Goal: Find specific page/section: Find specific page/section

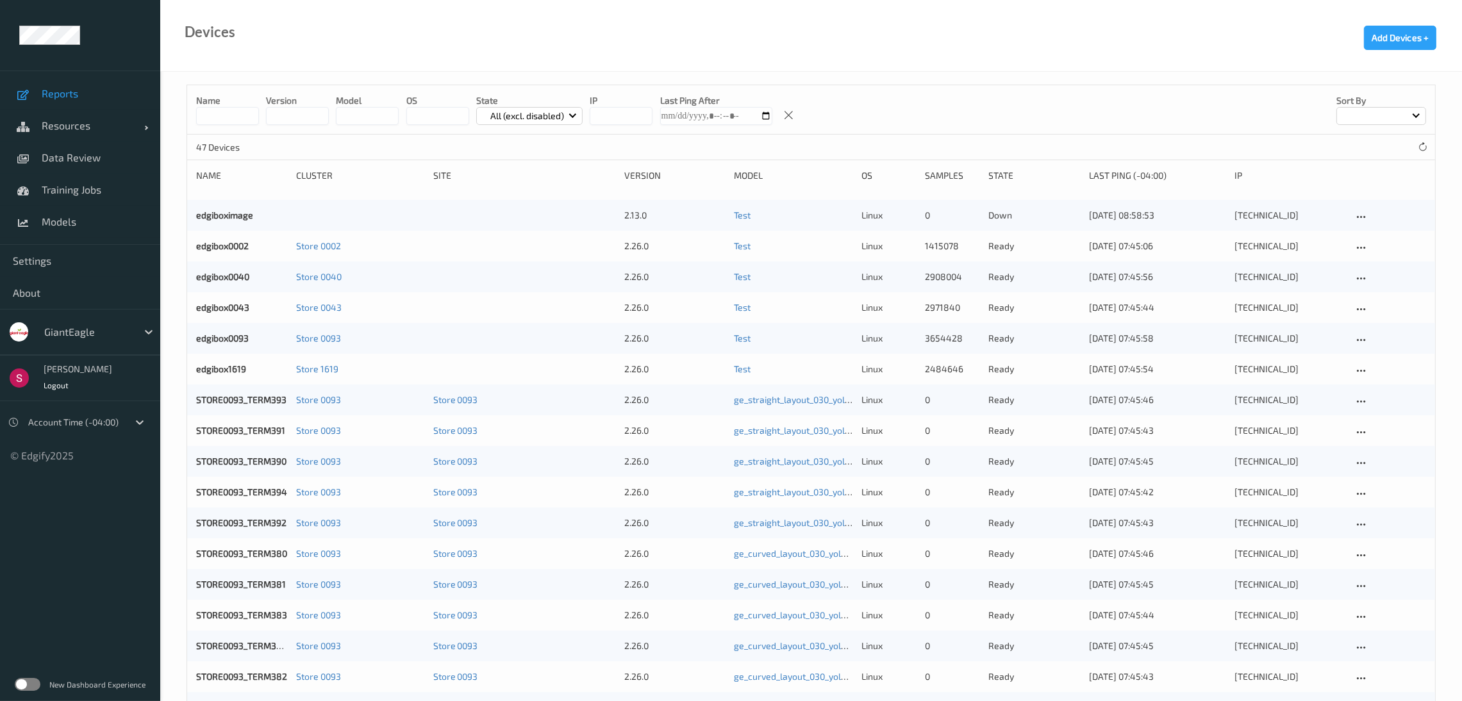
click at [83, 94] on span "Reports" at bounding box center [95, 93] width 106 height 13
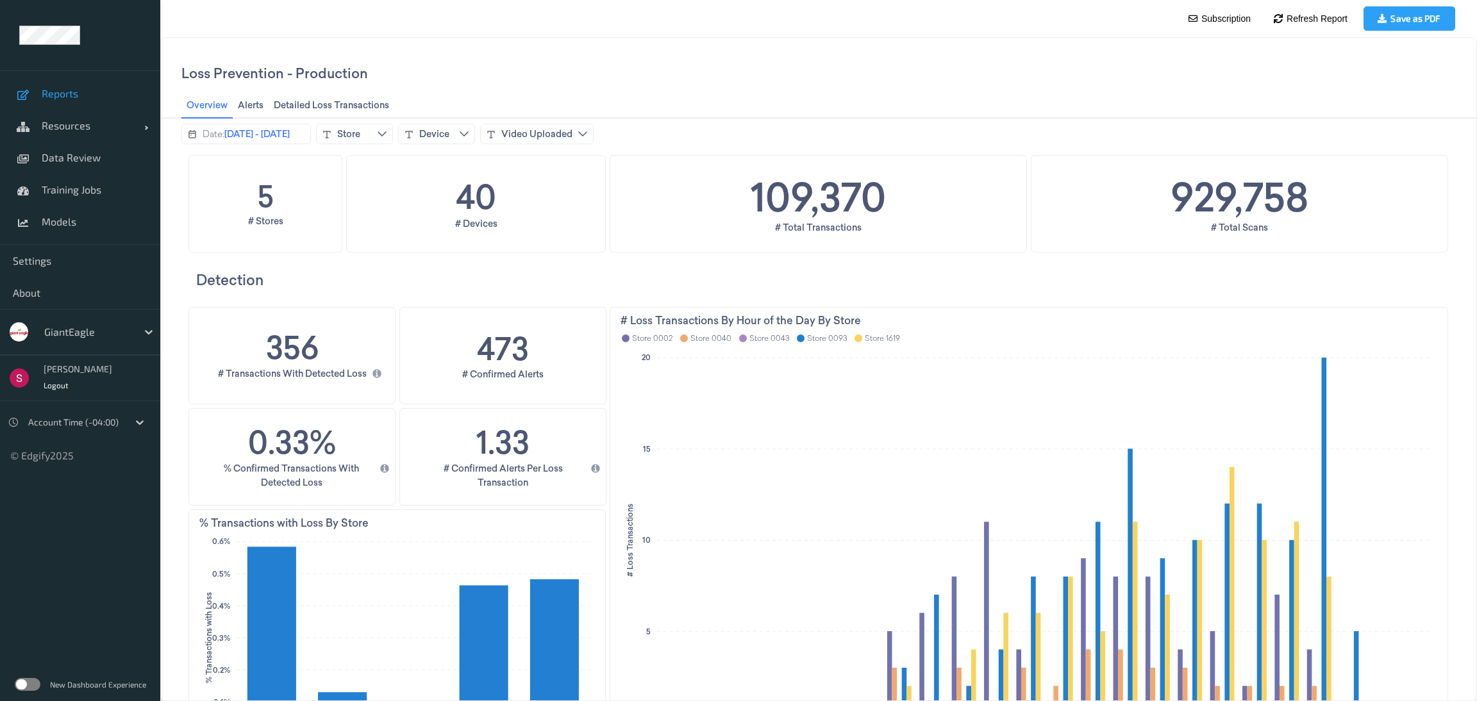
click at [24, 686] on label at bounding box center [28, 684] width 26 height 13
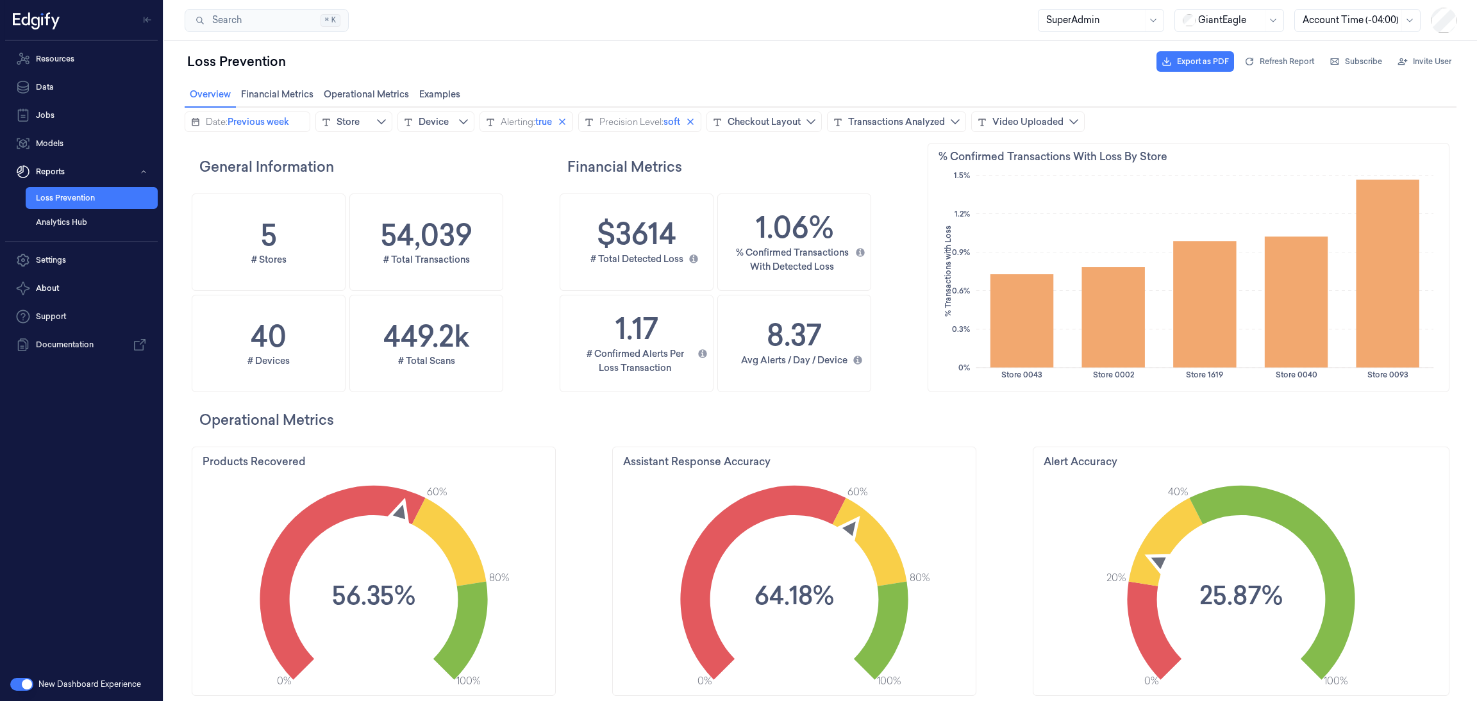
scroll to position [390, 534]
